Goal: Task Accomplishment & Management: Manage account settings

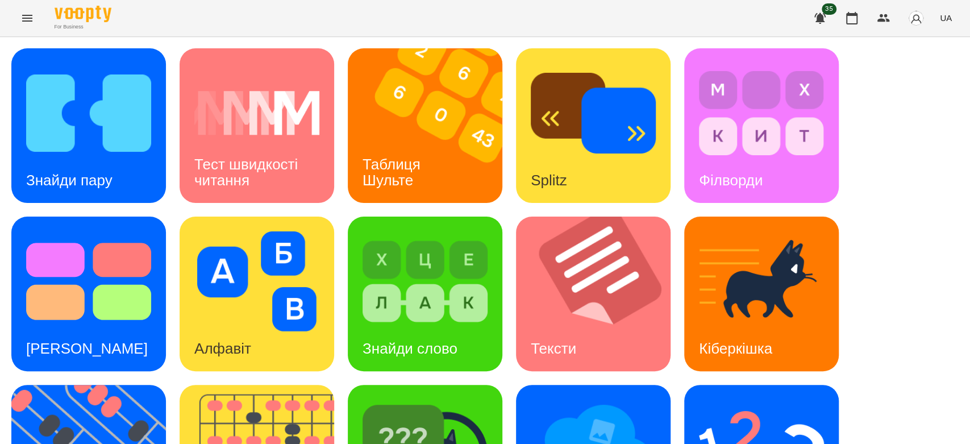
scroll to position [274, 0]
click at [476, 400] on img at bounding box center [425, 450] width 125 height 100
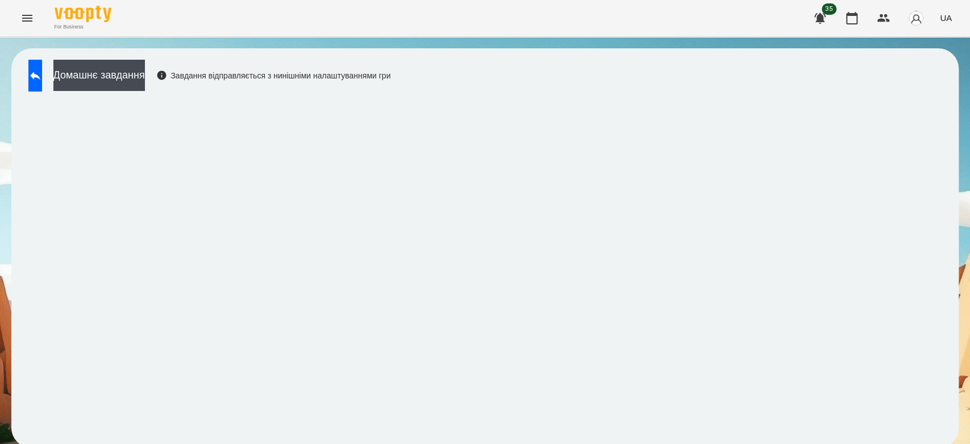
scroll to position [4, 0]
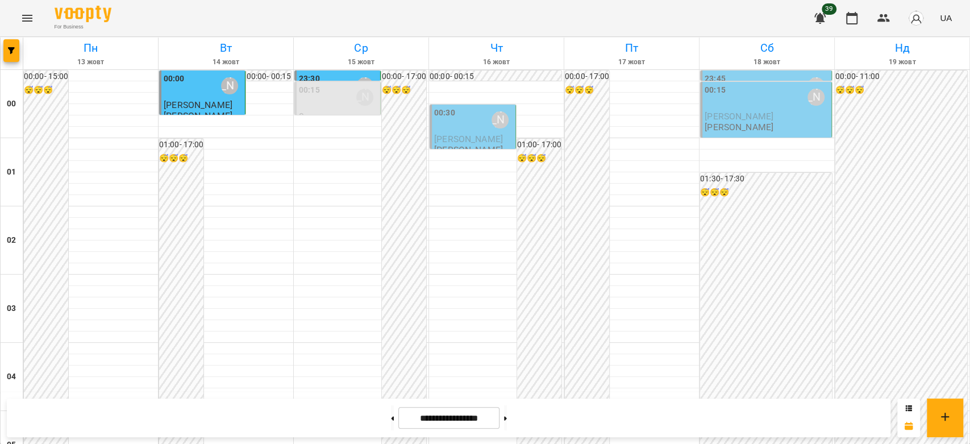
scroll to position [1124, 0]
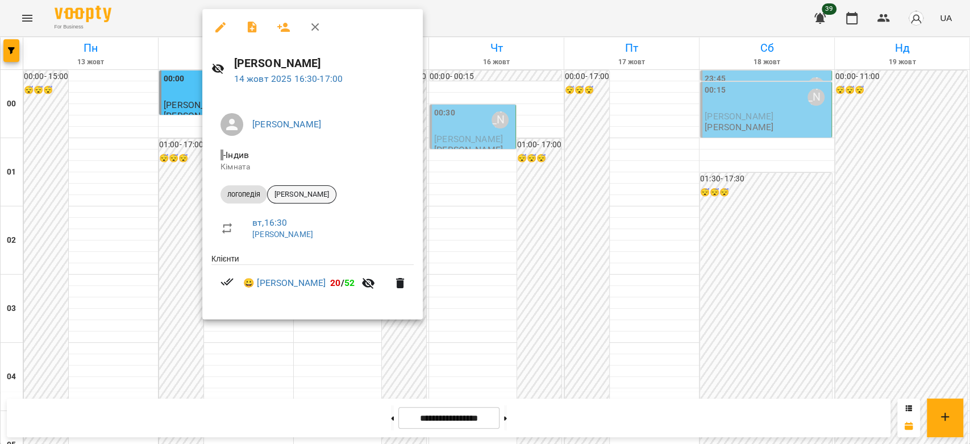
click at [315, 192] on span "[PERSON_NAME]" at bounding box center [302, 194] width 68 height 10
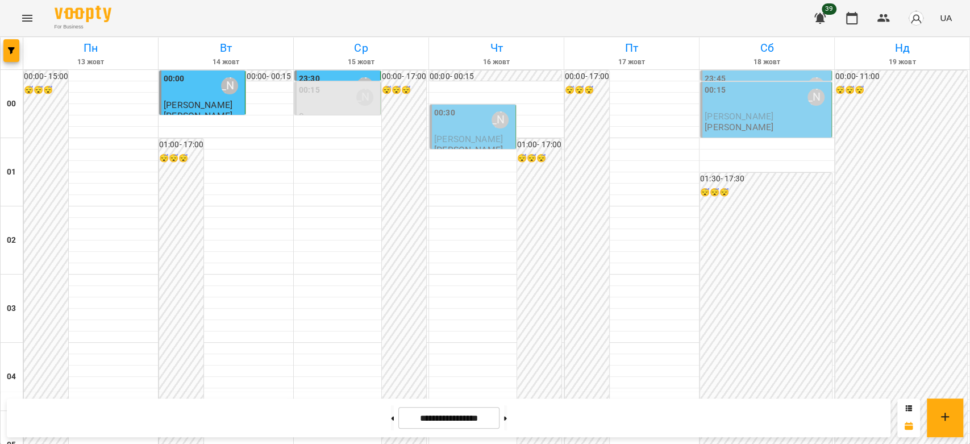
scroll to position [1200, 0]
